Goal: Task Accomplishment & Management: Manage account settings

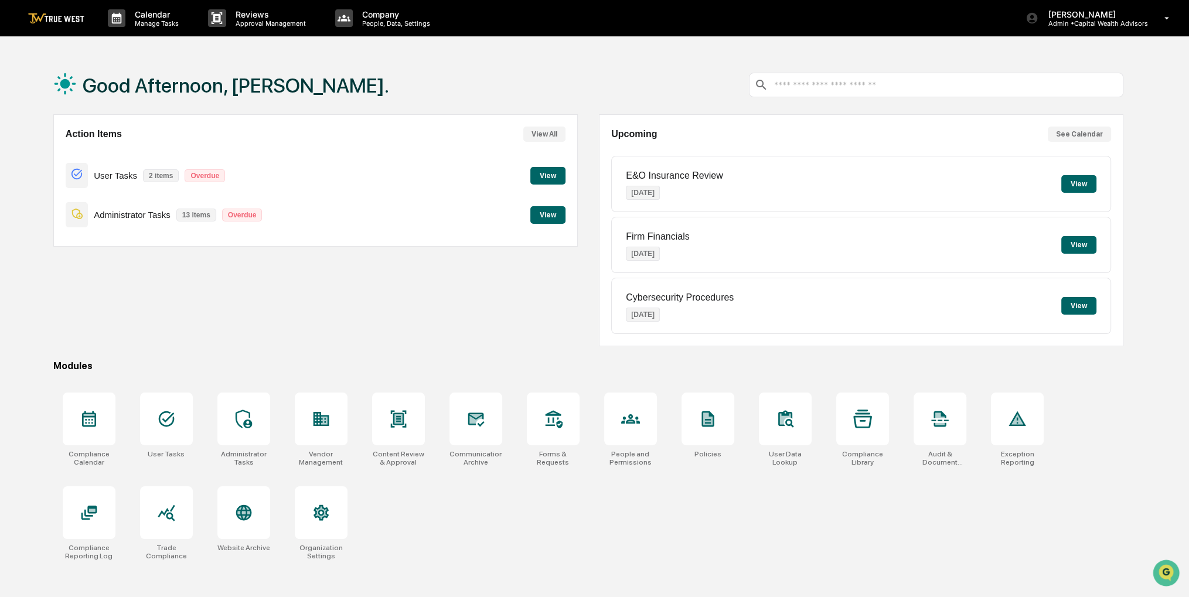
drag, startPoint x: 442, startPoint y: 294, endPoint x: 356, endPoint y: 285, distance: 86.6
click at [356, 285] on div "Action Items View All User Tasks 2 items Overdue View Administrator Tasks 13 it…" at bounding box center [315, 230] width 524 height 232
click at [167, 19] on p "Manage Tasks" at bounding box center [154, 23] width 59 height 8
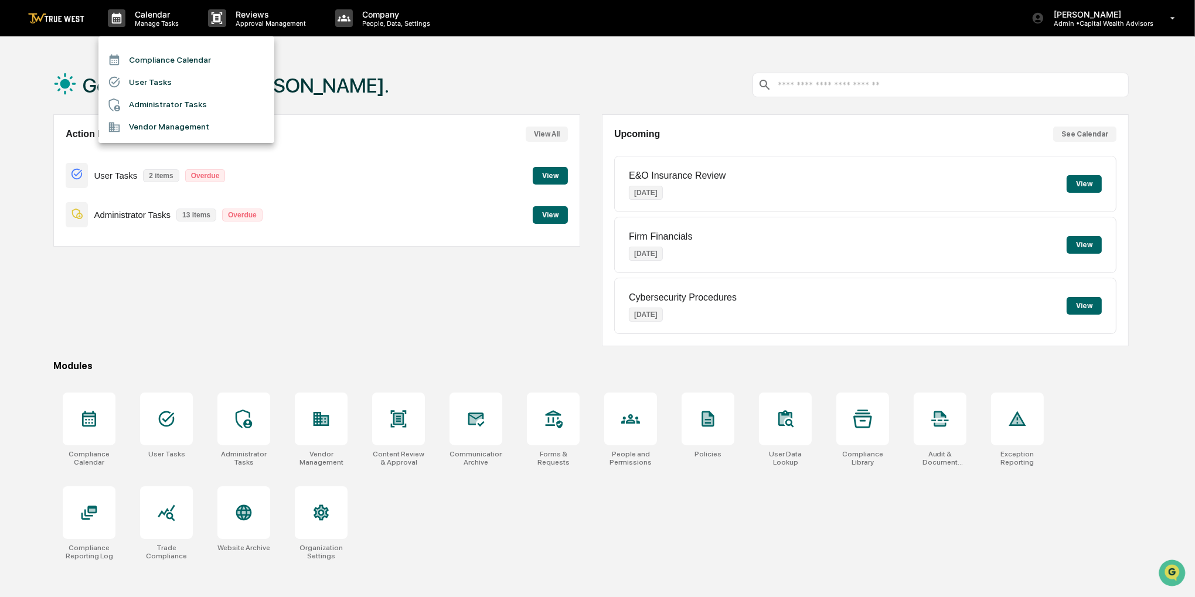
click at [167, 54] on li "Compliance Calendar" at bounding box center [186, 60] width 176 height 22
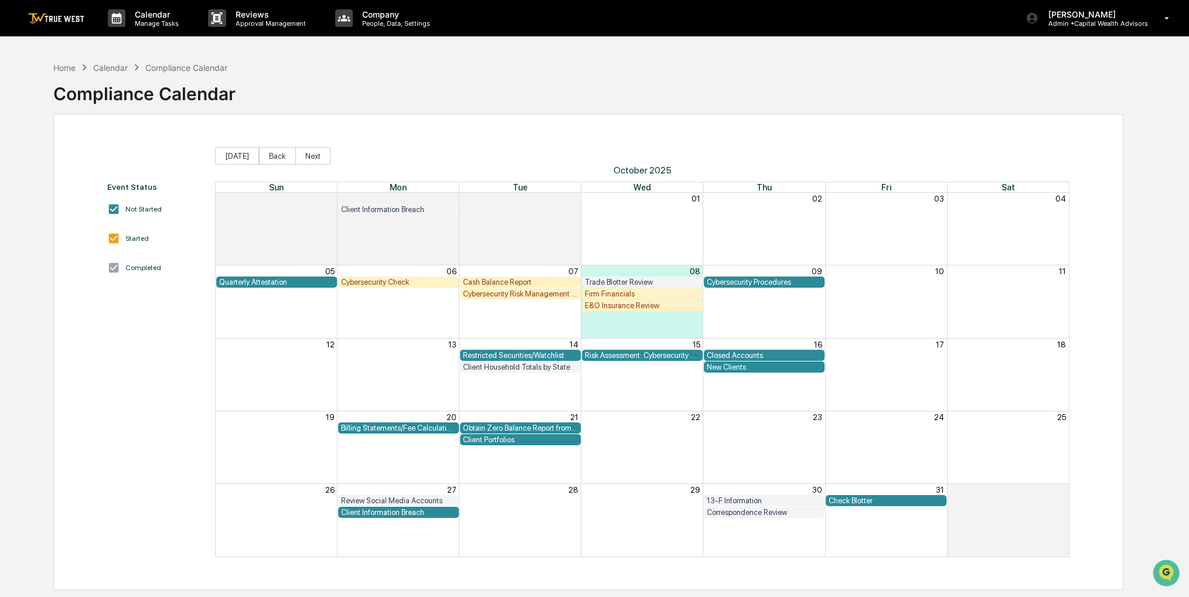
drag, startPoint x: 640, startPoint y: 83, endPoint x: 624, endPoint y: 84, distance: 15.8
click at [624, 84] on div "Home Calendar Compliance Calendar Compliance Calendar" at bounding box center [588, 85] width 1070 height 59
drag, startPoint x: 624, startPoint y: 84, endPoint x: 614, endPoint y: 84, distance: 10.6
click at [614, 84] on div "Home Calendar Compliance Calendar Compliance Calendar" at bounding box center [588, 85] width 1070 height 59
drag, startPoint x: 614, startPoint y: 84, endPoint x: 591, endPoint y: 86, distance: 22.9
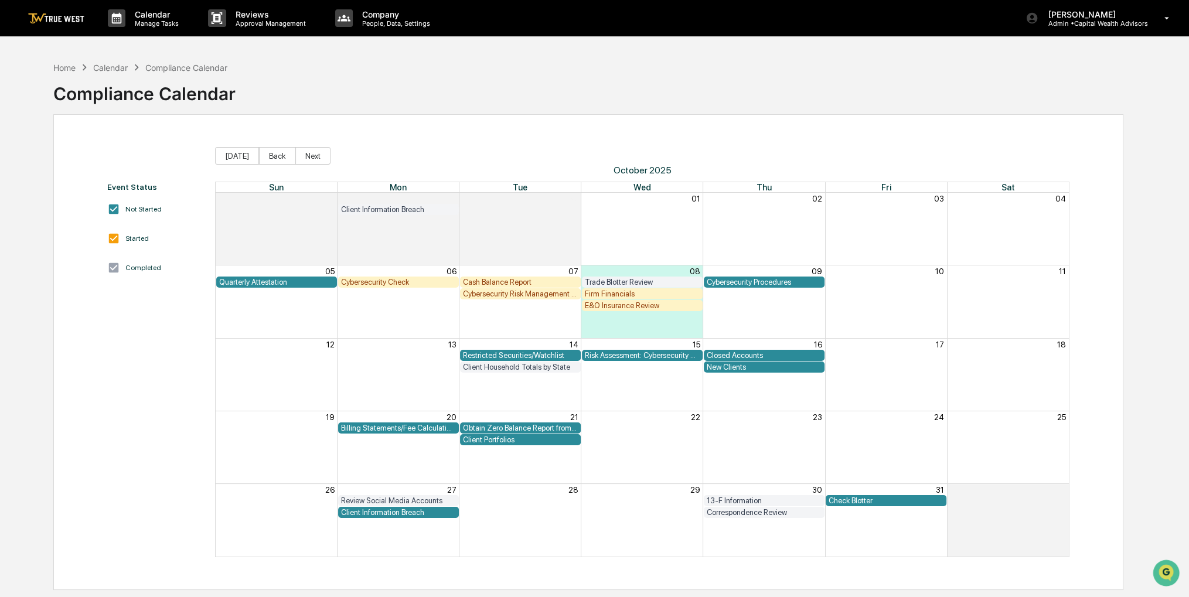
click at [591, 86] on div "Home Calendar Compliance Calendar Compliance Calendar" at bounding box center [588, 85] width 1070 height 59
drag, startPoint x: 718, startPoint y: 66, endPoint x: 692, endPoint y: 76, distance: 27.6
click at [692, 76] on div "Home Calendar Compliance Calendar Compliance Calendar" at bounding box center [588, 85] width 1070 height 59
drag, startPoint x: 662, startPoint y: 77, endPoint x: 646, endPoint y: 81, distance: 16.5
click at [646, 81] on div "Home Calendar Compliance Calendar Compliance Calendar" at bounding box center [588, 85] width 1070 height 59
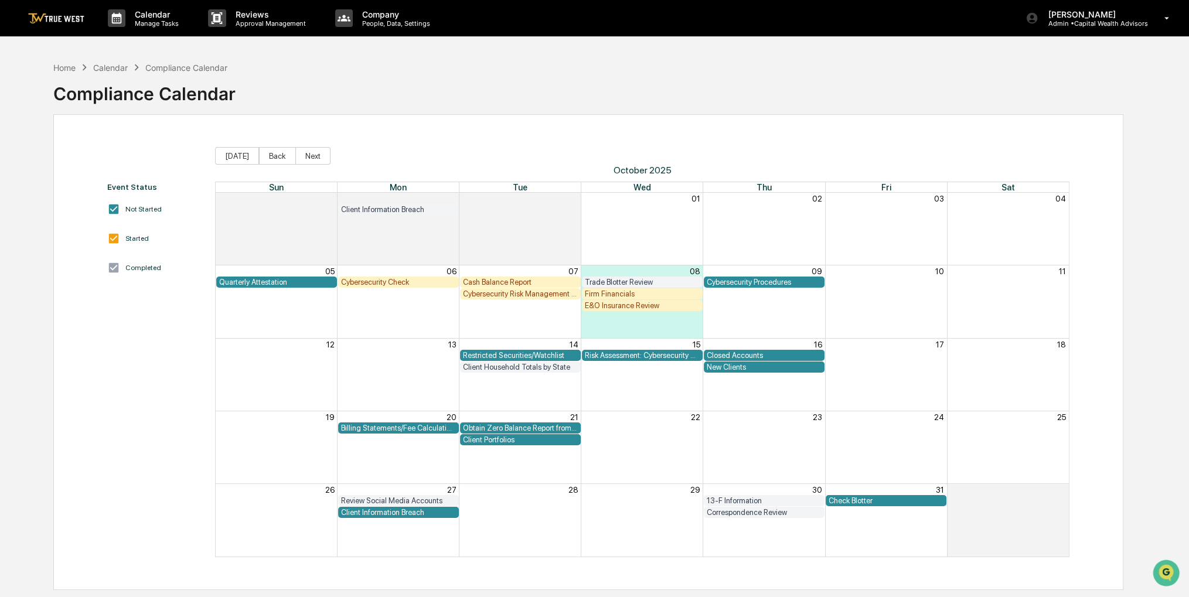
drag, startPoint x: 646, startPoint y: 79, endPoint x: 631, endPoint y: 74, distance: 15.9
click at [631, 74] on div "Home Calendar Compliance Calendar Compliance Calendar" at bounding box center [588, 85] width 1070 height 59
click at [558, 291] on div "Cybersecurity Risk Management and Strategy" at bounding box center [520, 293] width 115 height 9
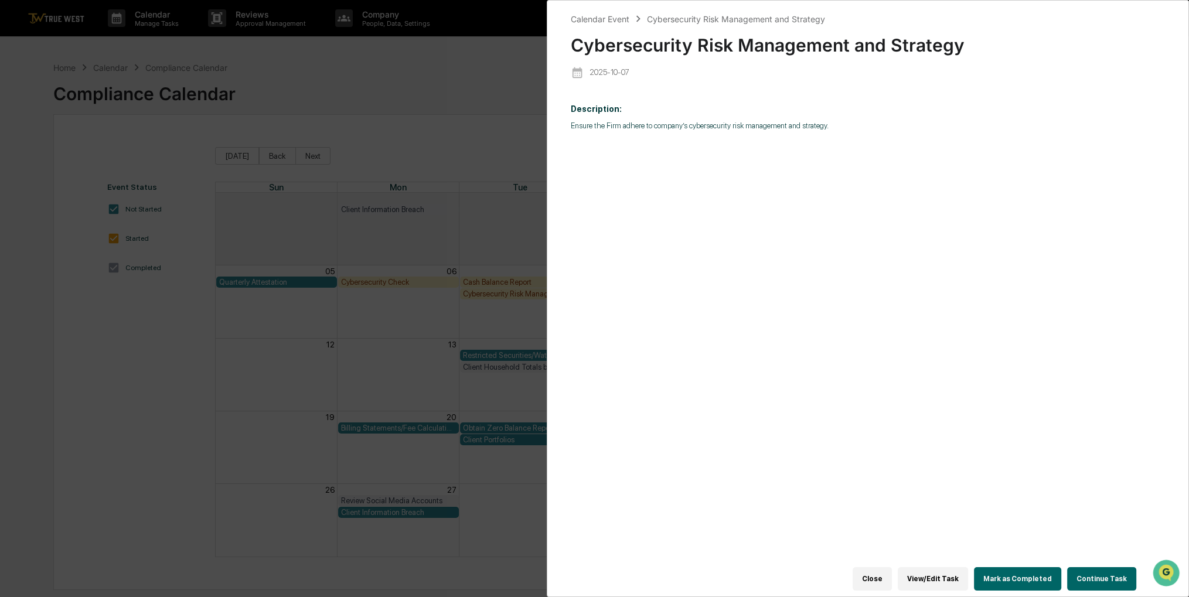
click at [511, 113] on div "Calendar Event Cybersecurity Risk Management and Strategy Cybersecurity Risk Ma…" at bounding box center [594, 298] width 1189 height 597
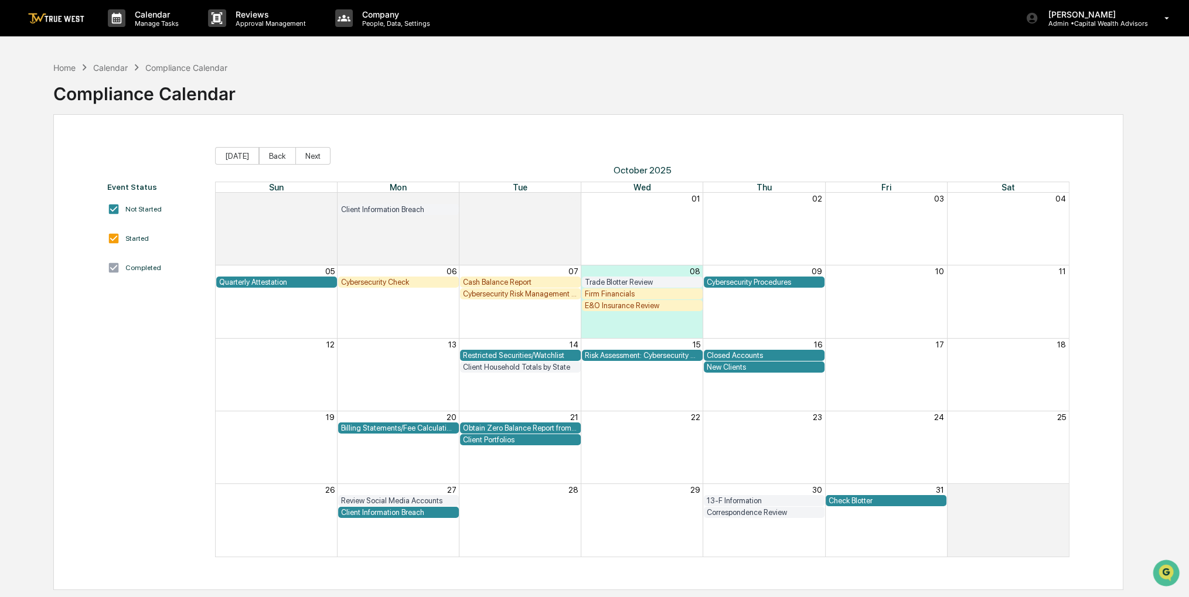
click at [733, 280] on div "Cybersecurity Procedures" at bounding box center [764, 282] width 115 height 9
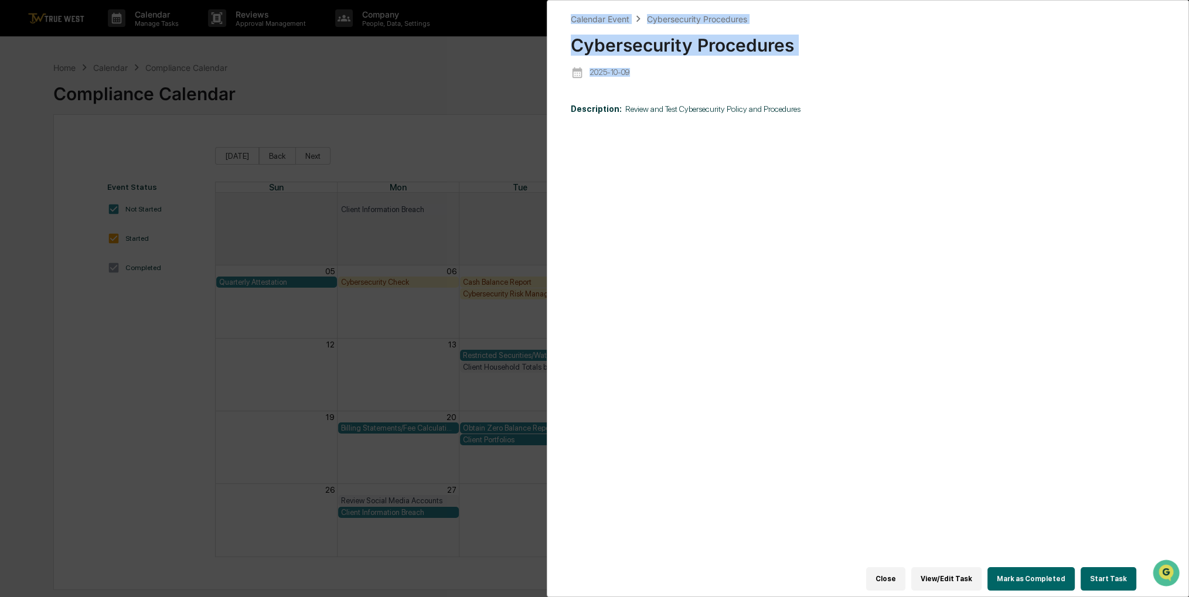
click at [544, 187] on div "Calendar Event Cybersecurity Procedures Cybersecurity Procedures [DATE] Descrip…" at bounding box center [594, 298] width 1189 height 597
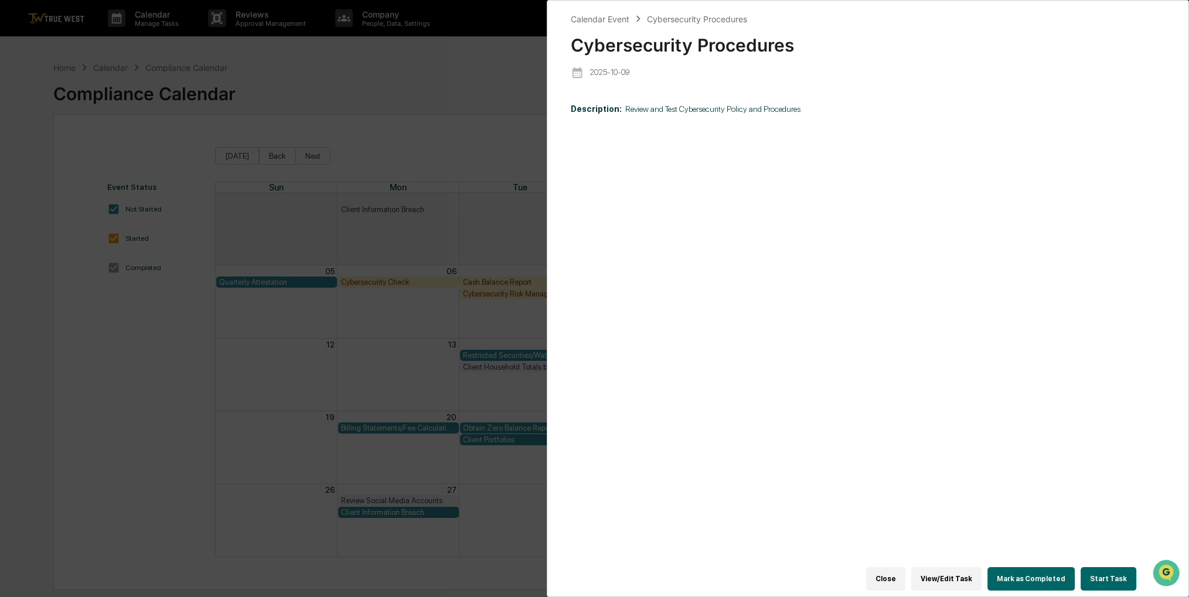
drag, startPoint x: 544, startPoint y: 187, endPoint x: 493, endPoint y: 156, distance: 59.4
click at [493, 156] on div "Calendar Event Cybersecurity Procedures Cybersecurity Procedures [DATE] Descrip…" at bounding box center [594, 298] width 1189 height 597
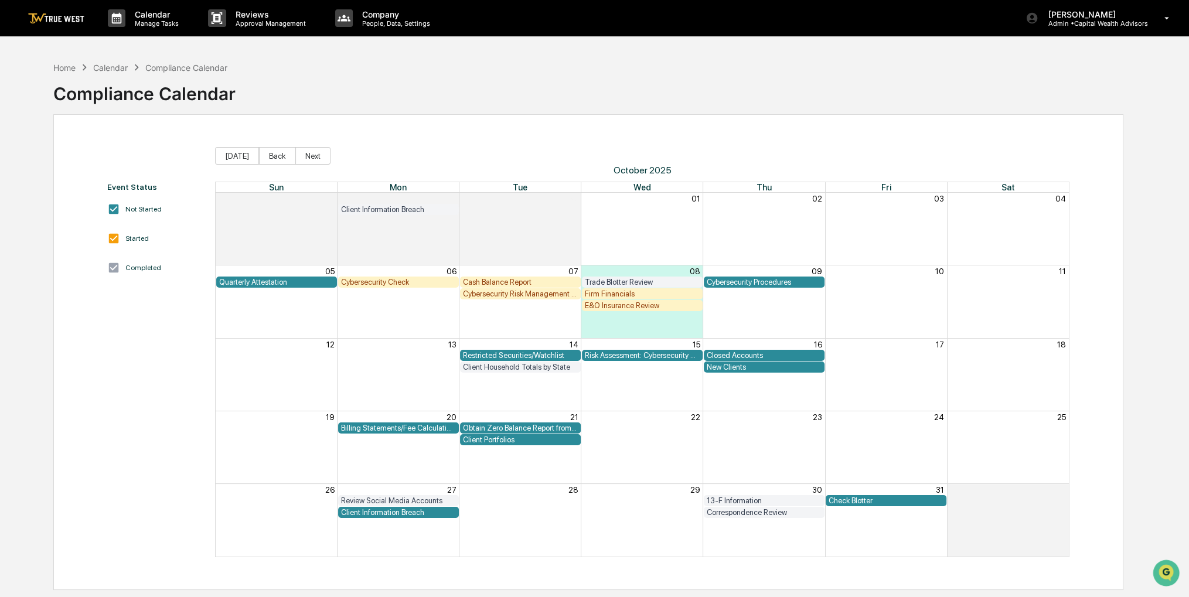
click at [431, 280] on div "Cybersecurity Check" at bounding box center [398, 282] width 115 height 9
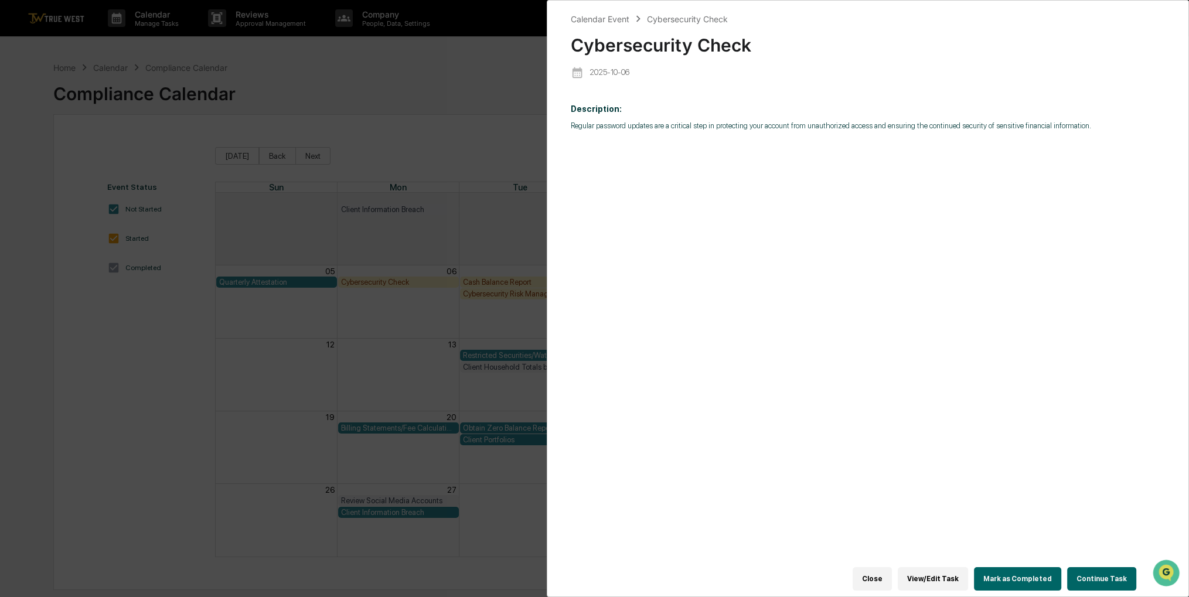
click at [466, 142] on div "Calendar Event Cybersecurity Check Cybersecurity Check [DATE] Description: Regu…" at bounding box center [594, 298] width 1189 height 597
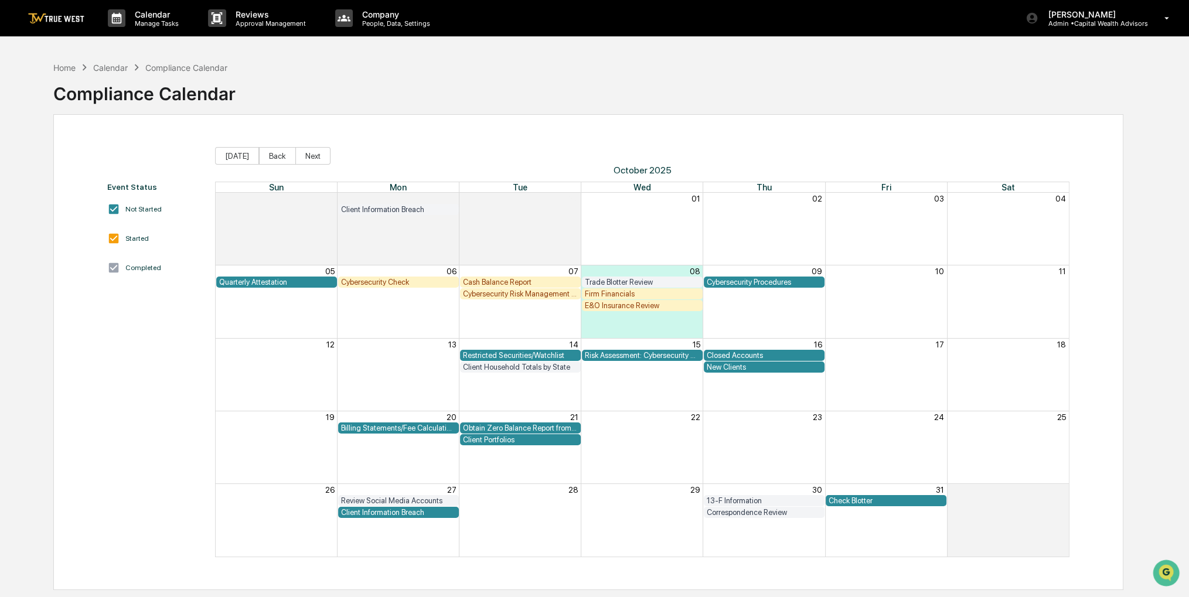
click at [486, 295] on div "Cybersecurity Risk Management and Strategy" at bounding box center [520, 293] width 115 height 9
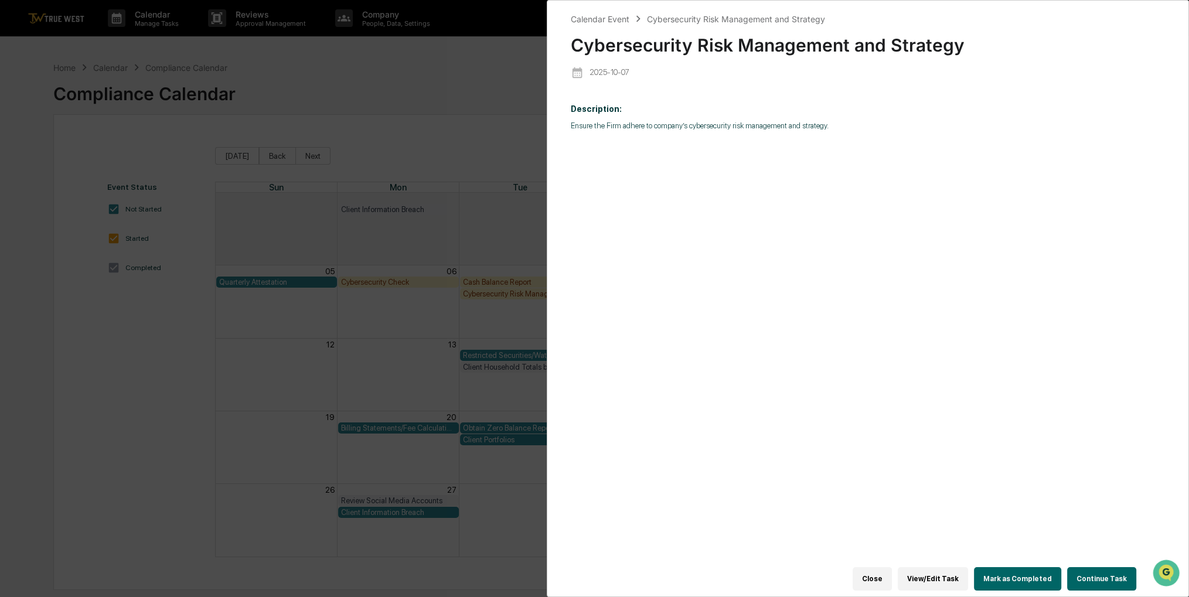
click at [1086, 574] on button "Continue Task" at bounding box center [1101, 578] width 69 height 23
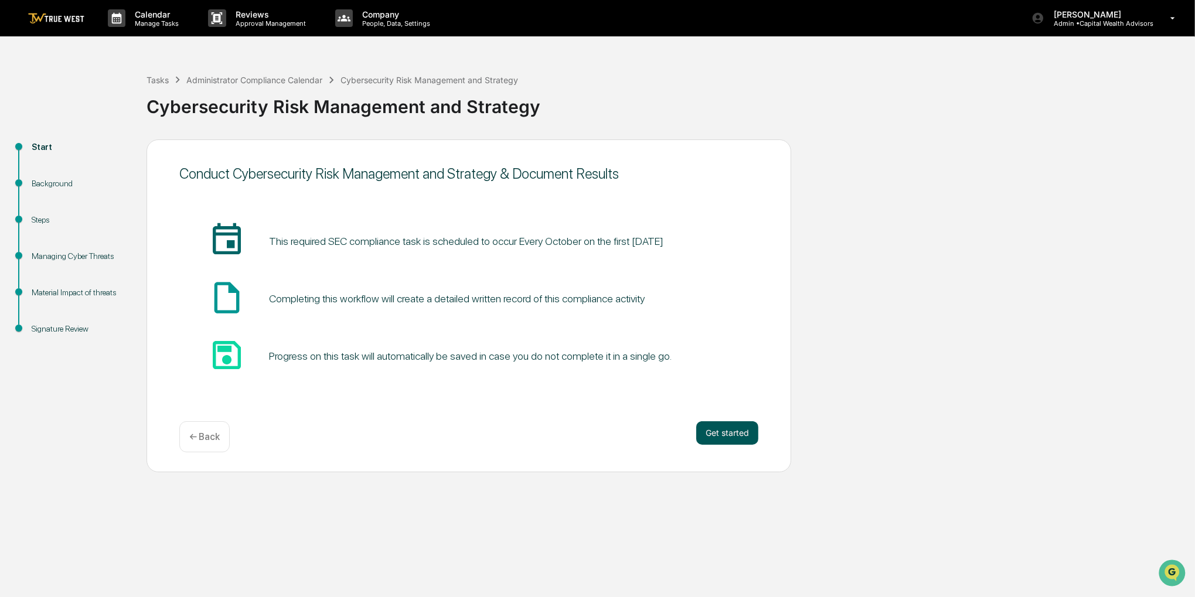
click at [721, 428] on button "Get started" at bounding box center [727, 432] width 62 height 23
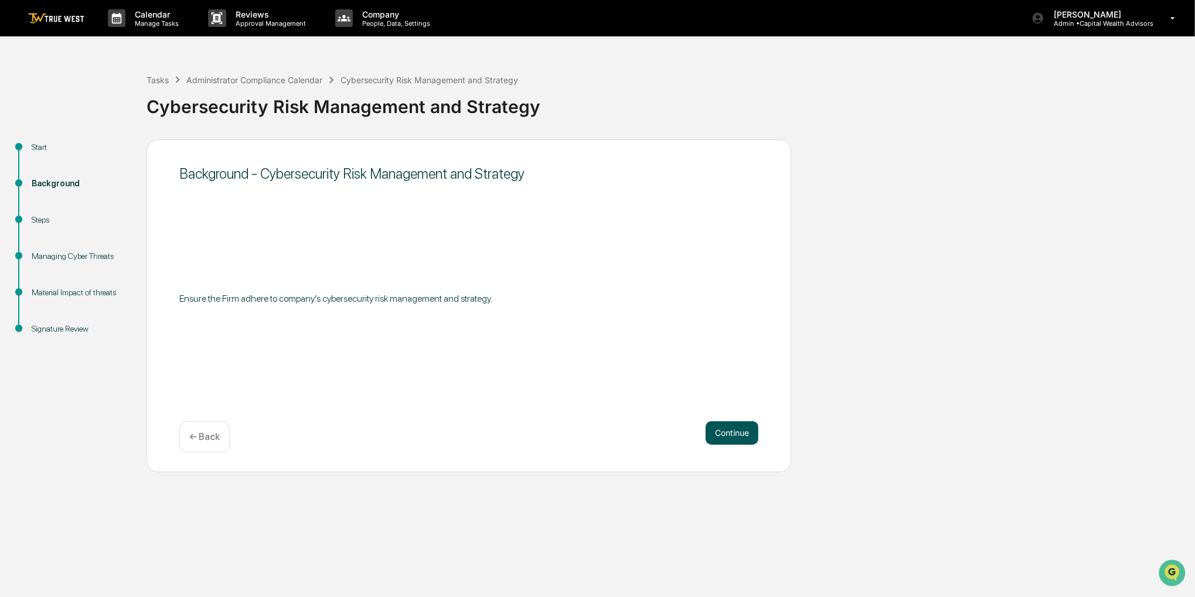
click at [721, 429] on button "Continue" at bounding box center [732, 432] width 53 height 23
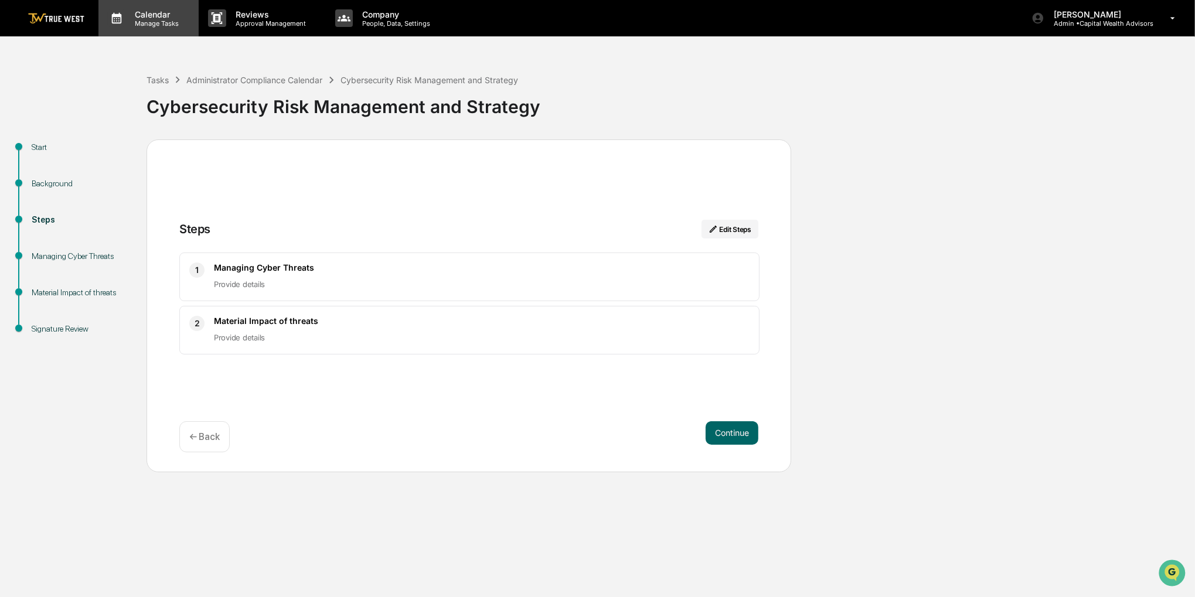
click at [195, 16] on div "Calendar Manage Tasks" at bounding box center [148, 18] width 100 height 36
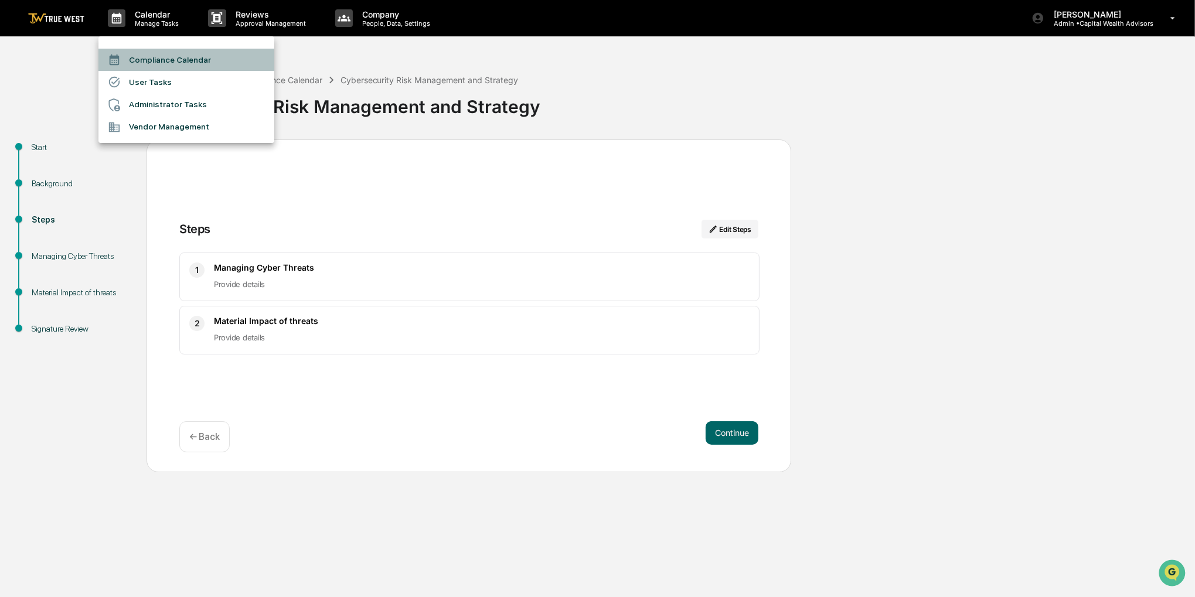
click at [191, 59] on li "Compliance Calendar" at bounding box center [186, 60] width 176 height 22
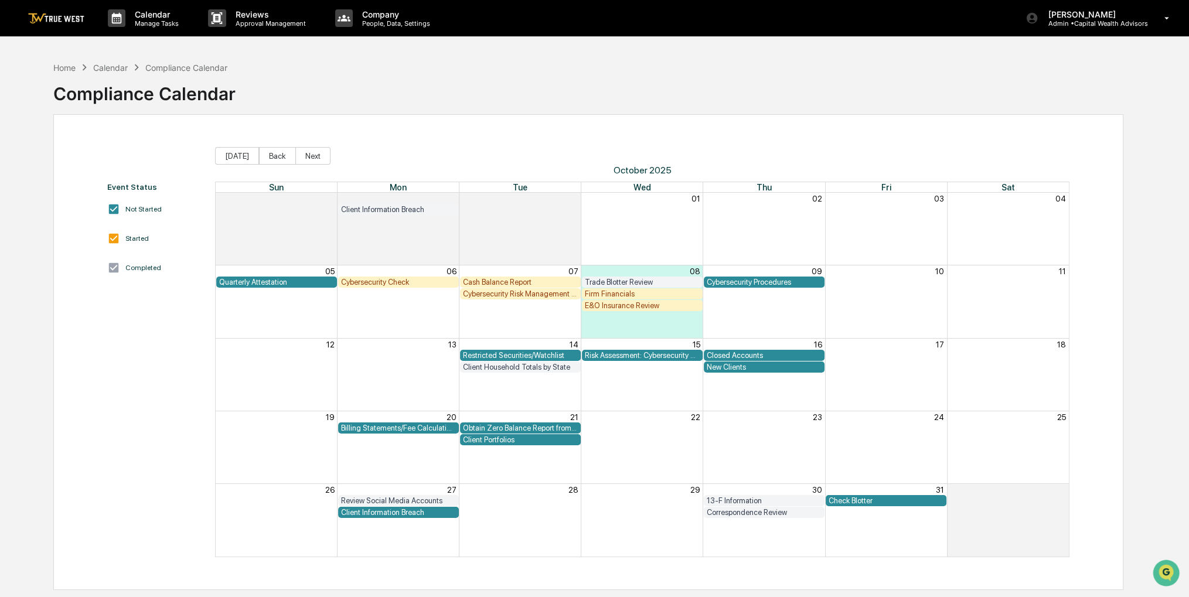
click at [676, 355] on div "Risk Assessment: Cybersecurity and Technology Vendor Review" at bounding box center [642, 355] width 115 height 9
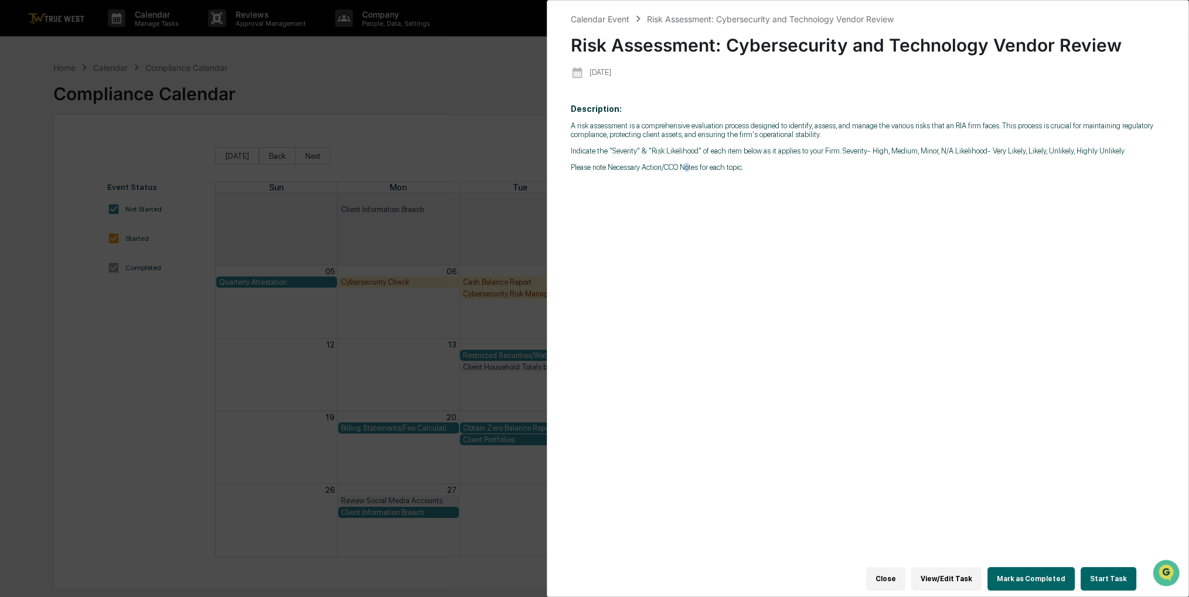
drag, startPoint x: 704, startPoint y: 263, endPoint x: 690, endPoint y: 245, distance: 22.9
click at [690, 245] on div "Description: A risk assessment is a comprehensive evaluation process designed t…" at bounding box center [868, 337] width 595 height 483
drag, startPoint x: 690, startPoint y: 245, endPoint x: 530, endPoint y: 165, distance: 178.7
click at [530, 165] on div "Calendar Event Risk Assessment: Cybersecurity and Technology Vendor Review Risk…" at bounding box center [594, 298] width 1189 height 597
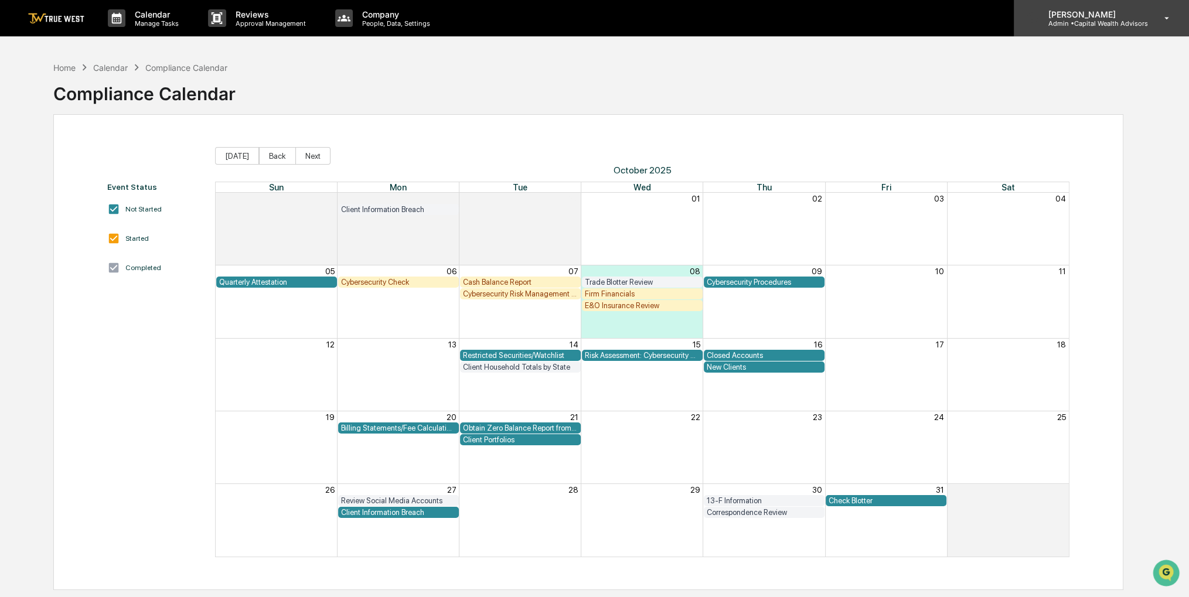
click at [1089, 35] on div "[PERSON_NAME] Admin • Capital Wealth Advisors" at bounding box center [1101, 18] width 175 height 36
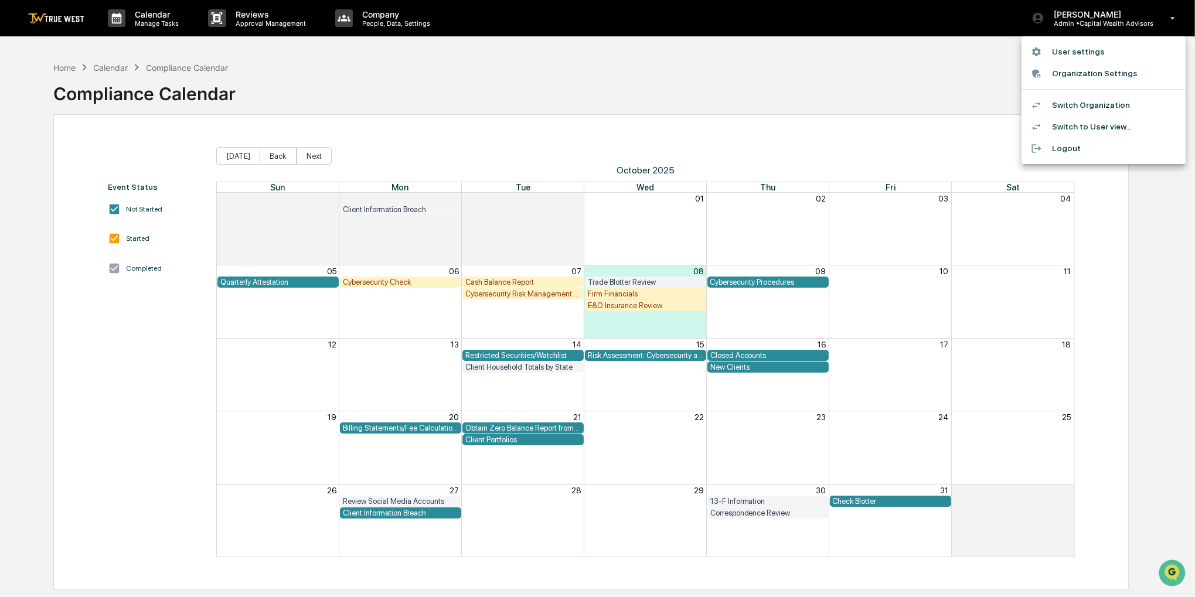
click at [1083, 103] on li "Switch Organization" at bounding box center [1103, 105] width 164 height 22
